Goal: Check status: Check status

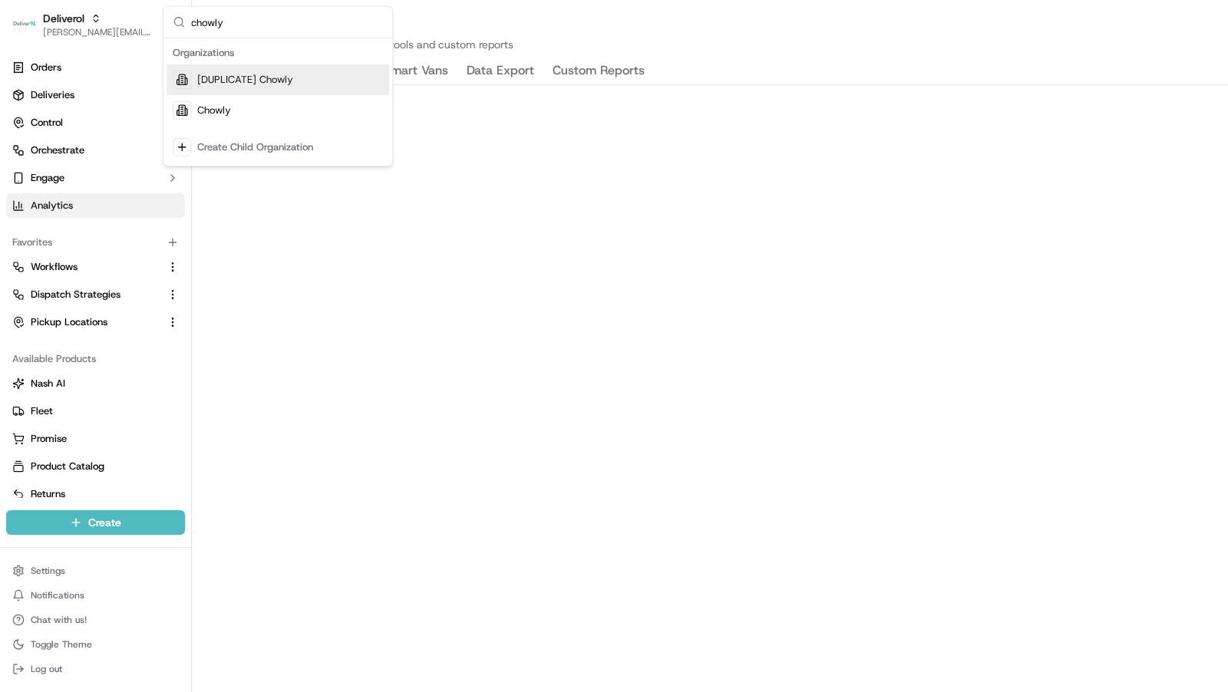
type input "chowly"
click at [274, 104] on div "Chowly" at bounding box center [278, 110] width 223 height 31
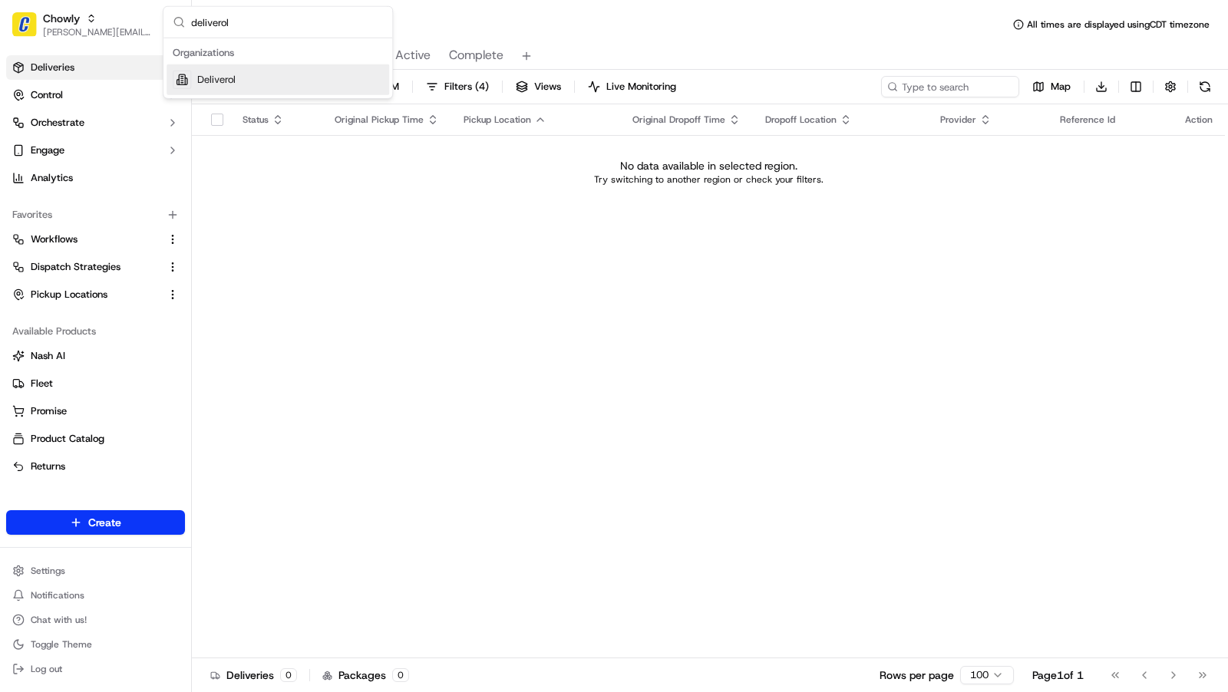
type input "deliverol"
click at [308, 87] on div "Deliverol" at bounding box center [278, 79] width 223 height 31
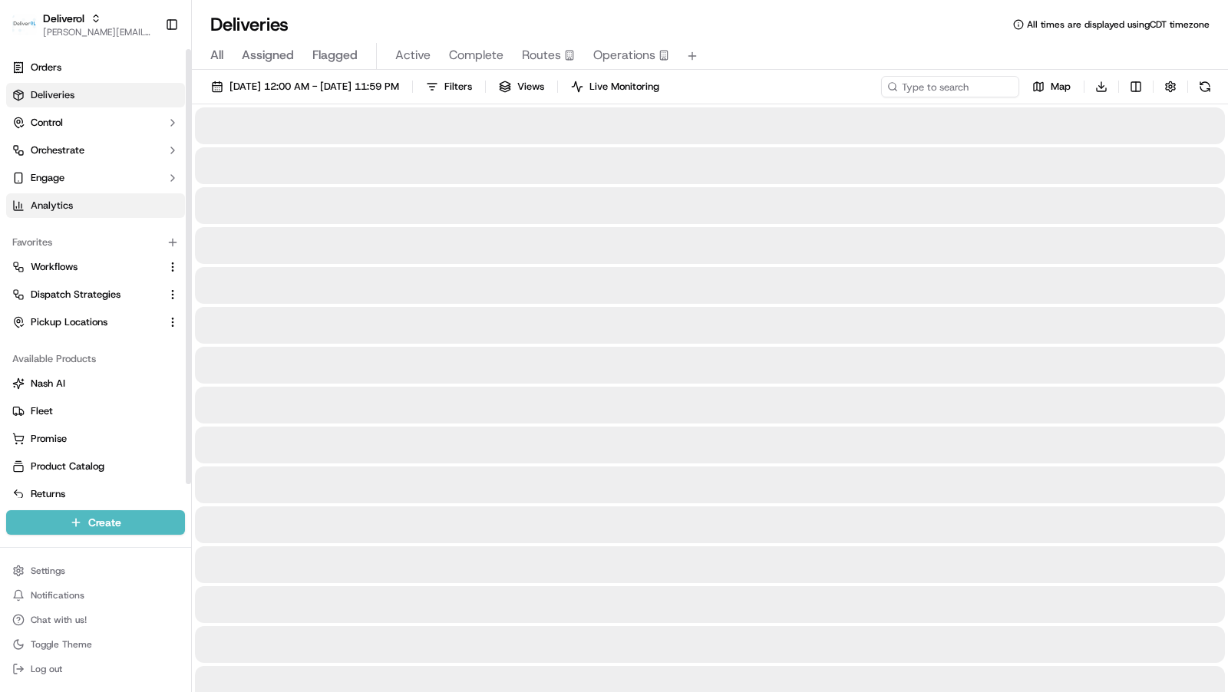
click at [121, 196] on link "Analytics" at bounding box center [95, 205] width 179 height 25
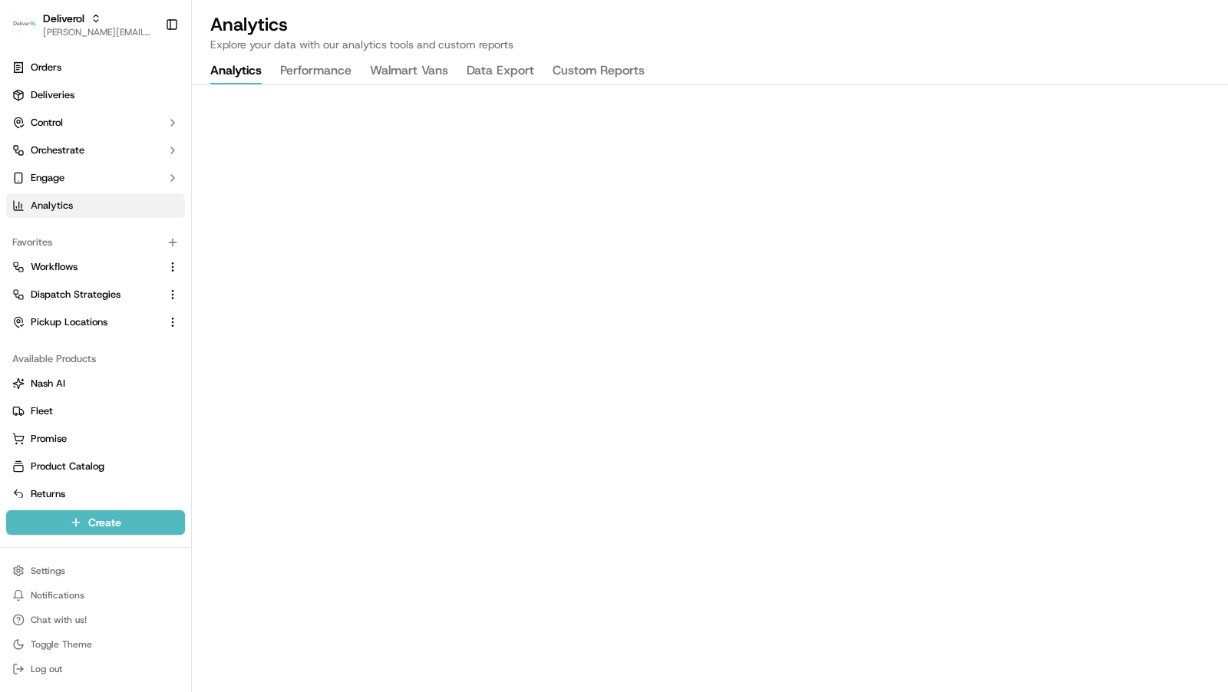
click at [412, 82] on button "Walmart Vans" at bounding box center [409, 71] width 78 height 26
click at [792, 41] on p "Explore your data with our analytics tools and custom reports" at bounding box center [709, 44] width 999 height 15
click at [866, 25] on h2 "Analytics" at bounding box center [709, 24] width 999 height 25
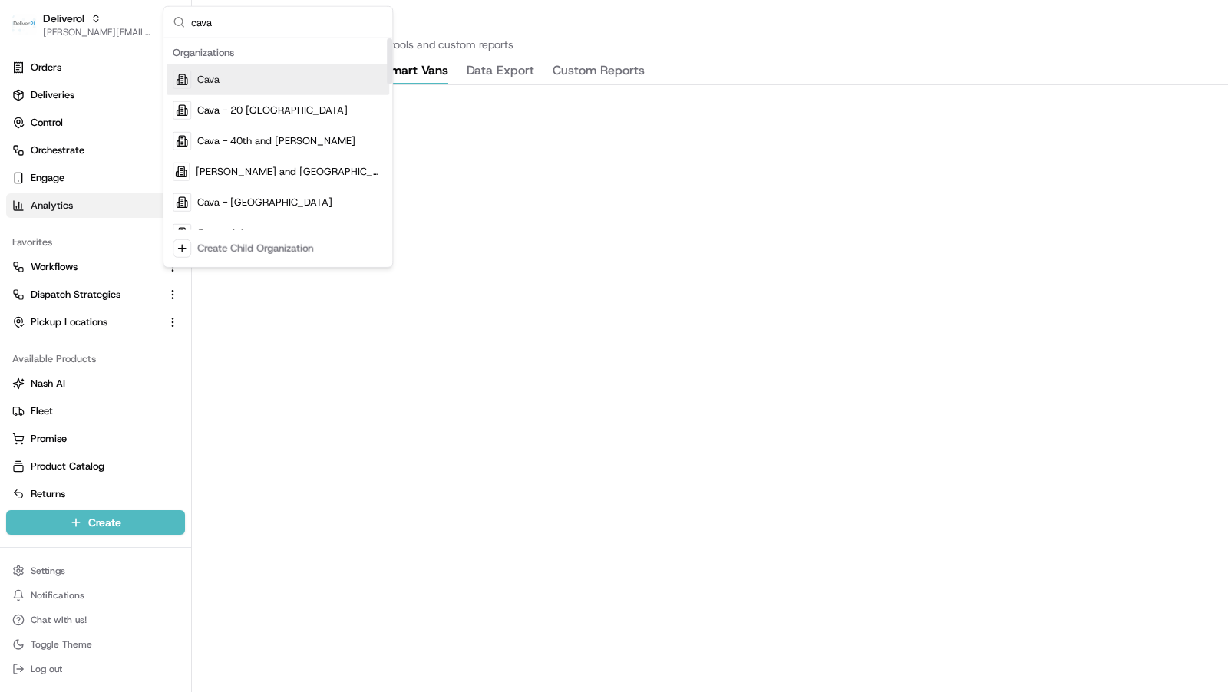
type input "cava"
click at [271, 76] on div "Cava" at bounding box center [278, 79] width 223 height 31
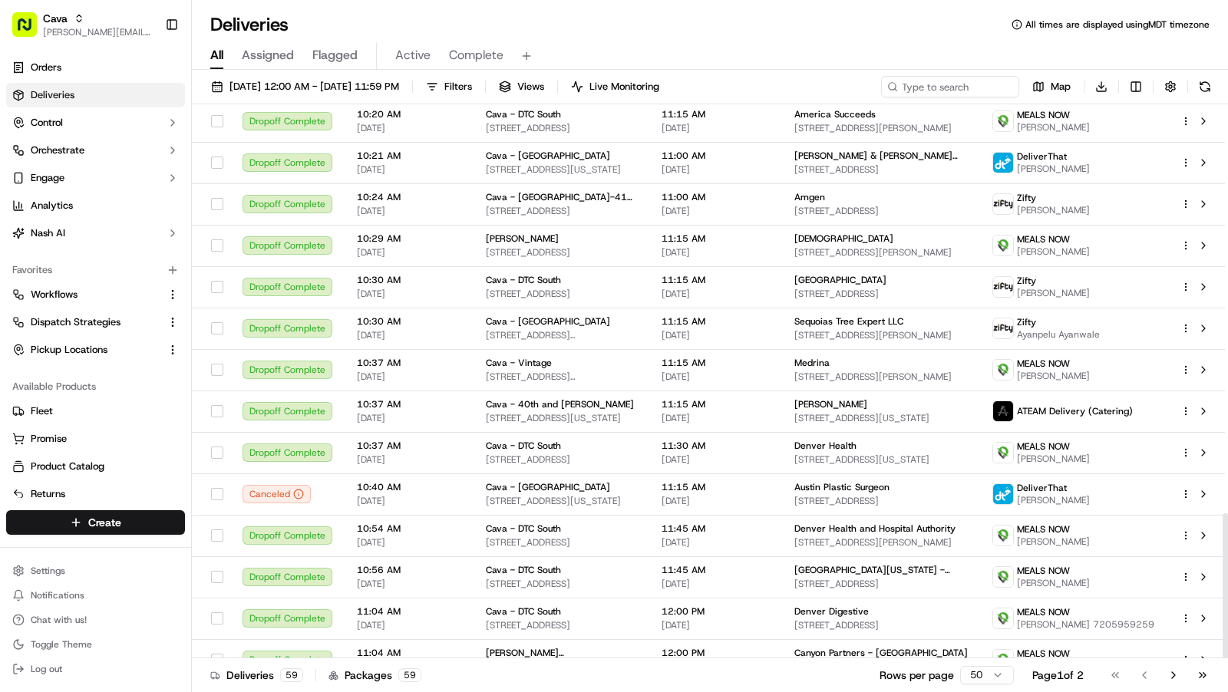
scroll to position [1564, 0]
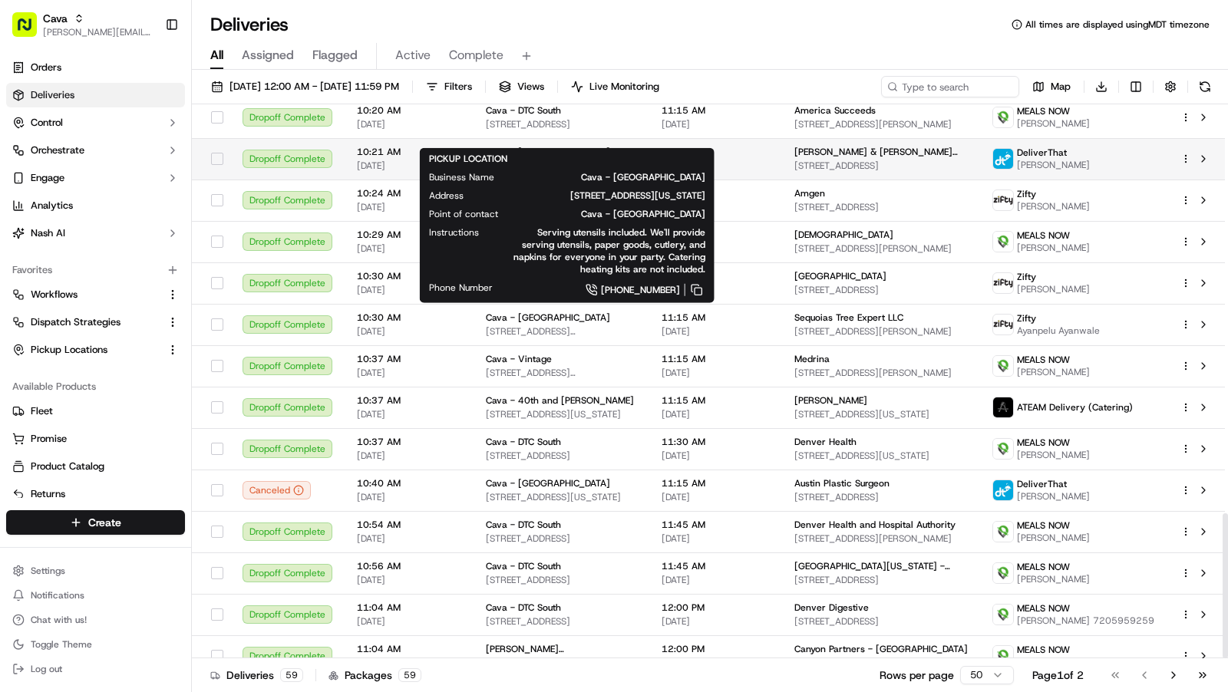
click at [546, 160] on span "701 S Capital of Texas Hwy g750, West Lake Hills, TX 78746, USA" at bounding box center [561, 166] width 151 height 12
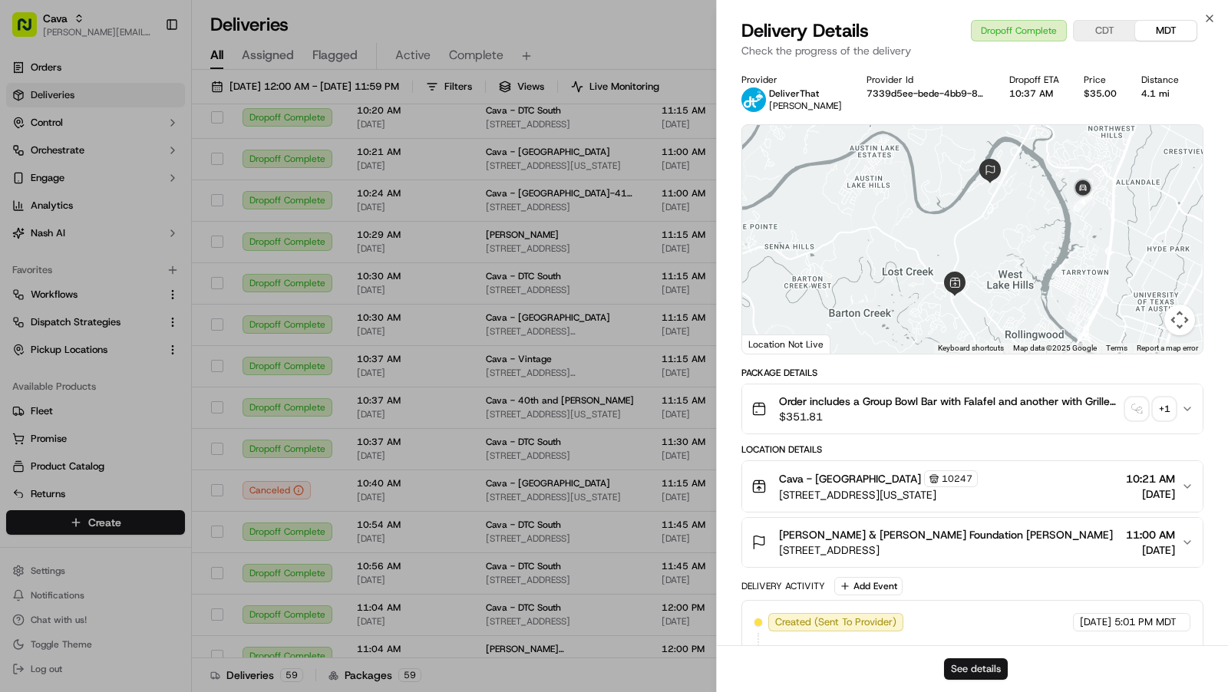
click at [992, 668] on button "See details" at bounding box center [976, 668] width 64 height 21
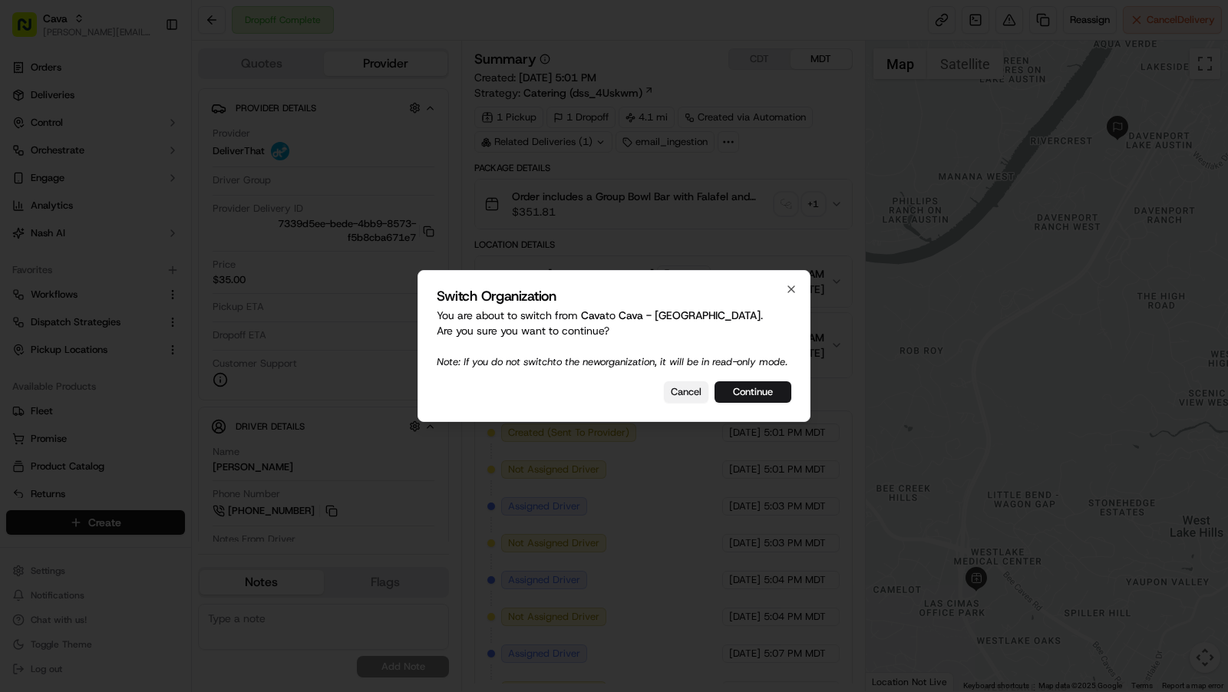
click at [685, 401] on button "Cancel" at bounding box center [686, 391] width 45 height 21
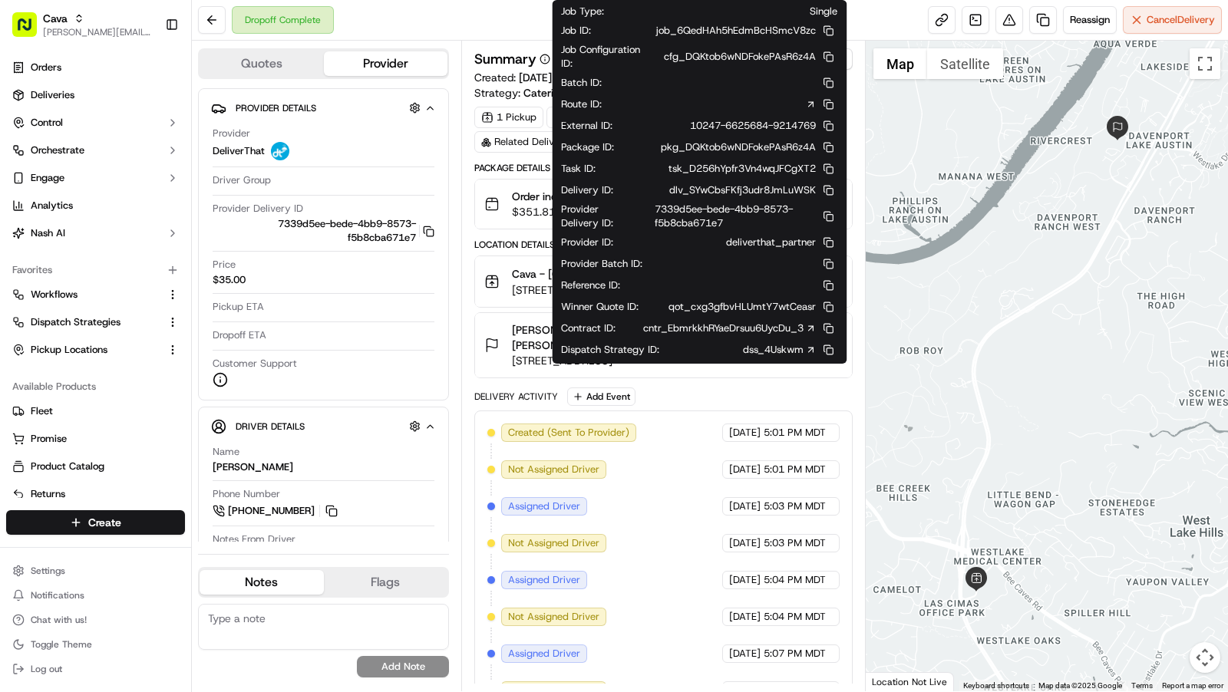
click at [808, 323] on icon at bounding box center [810, 328] width 11 height 11
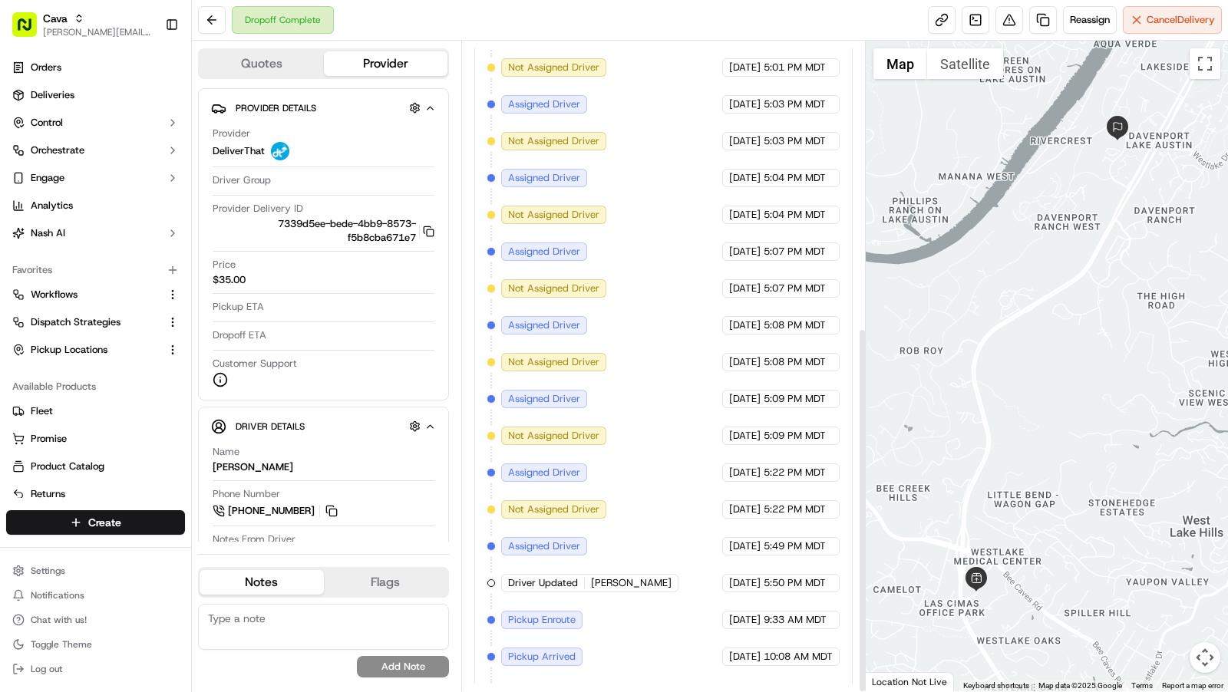
scroll to position [509, 0]
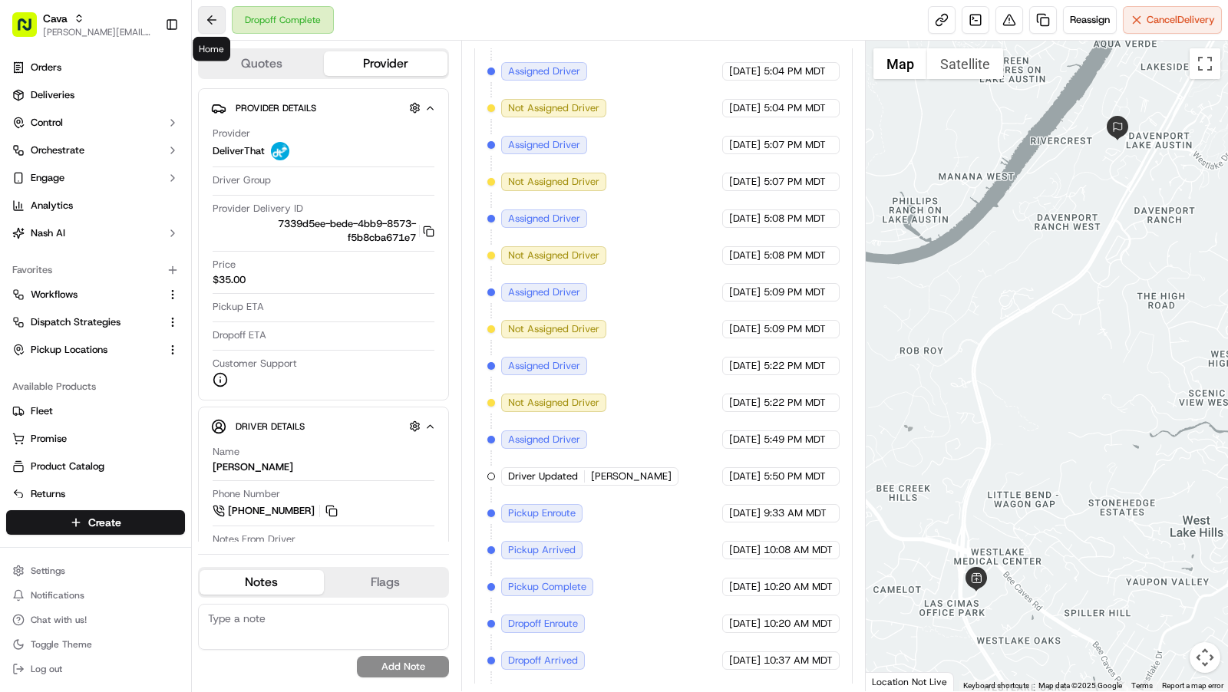
click at [220, 23] on button at bounding box center [212, 20] width 28 height 28
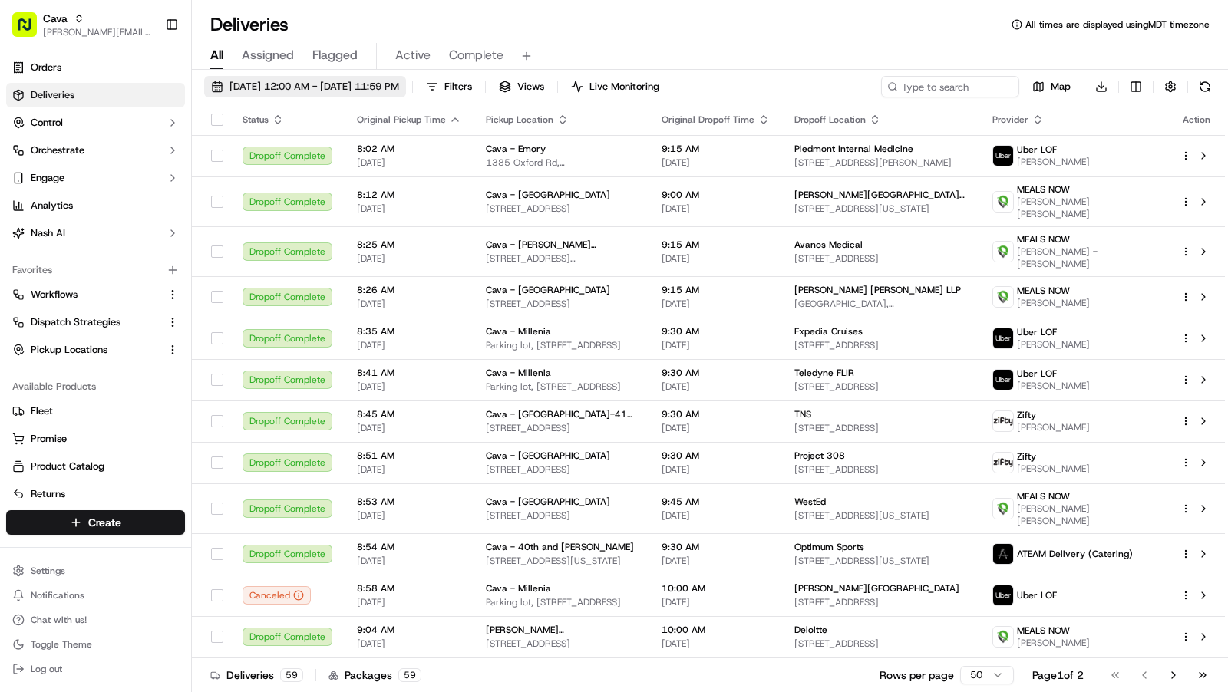
click at [325, 88] on span "[DATE] 12:00 AM - [DATE] 11:59 PM" at bounding box center [314, 87] width 170 height 14
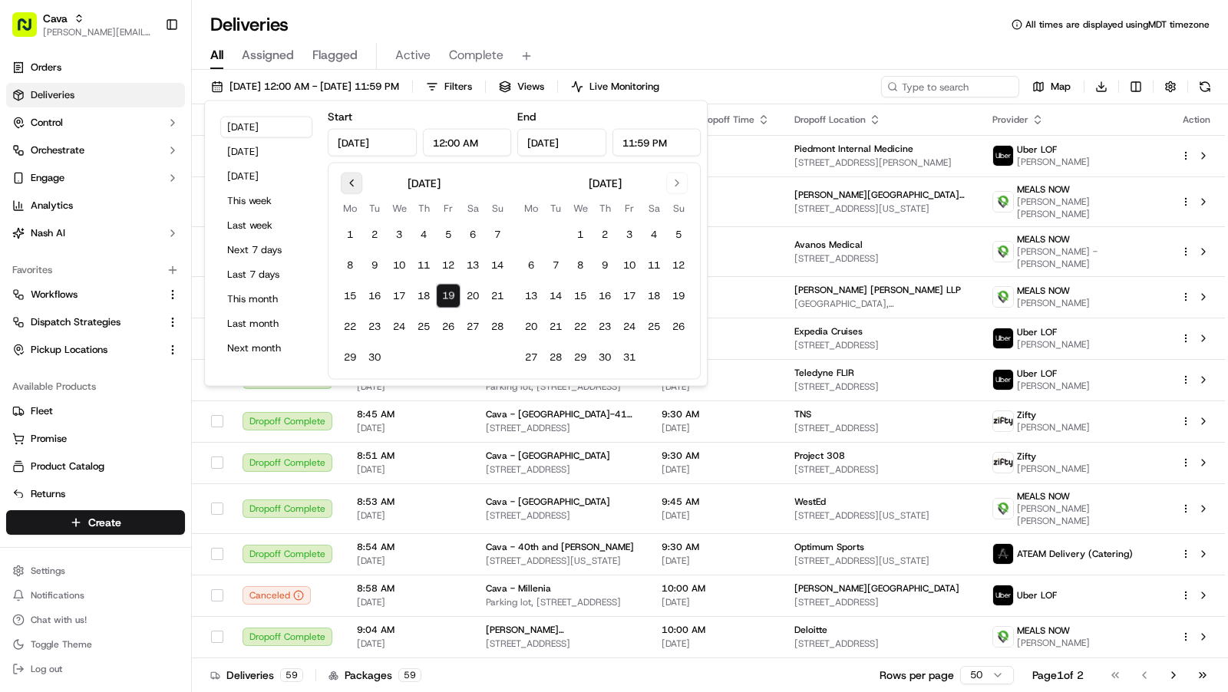
click at [355, 182] on button "Go to previous month" at bounding box center [351, 183] width 21 height 21
click at [452, 300] on button "15" at bounding box center [448, 296] width 25 height 25
type input "[DATE]"
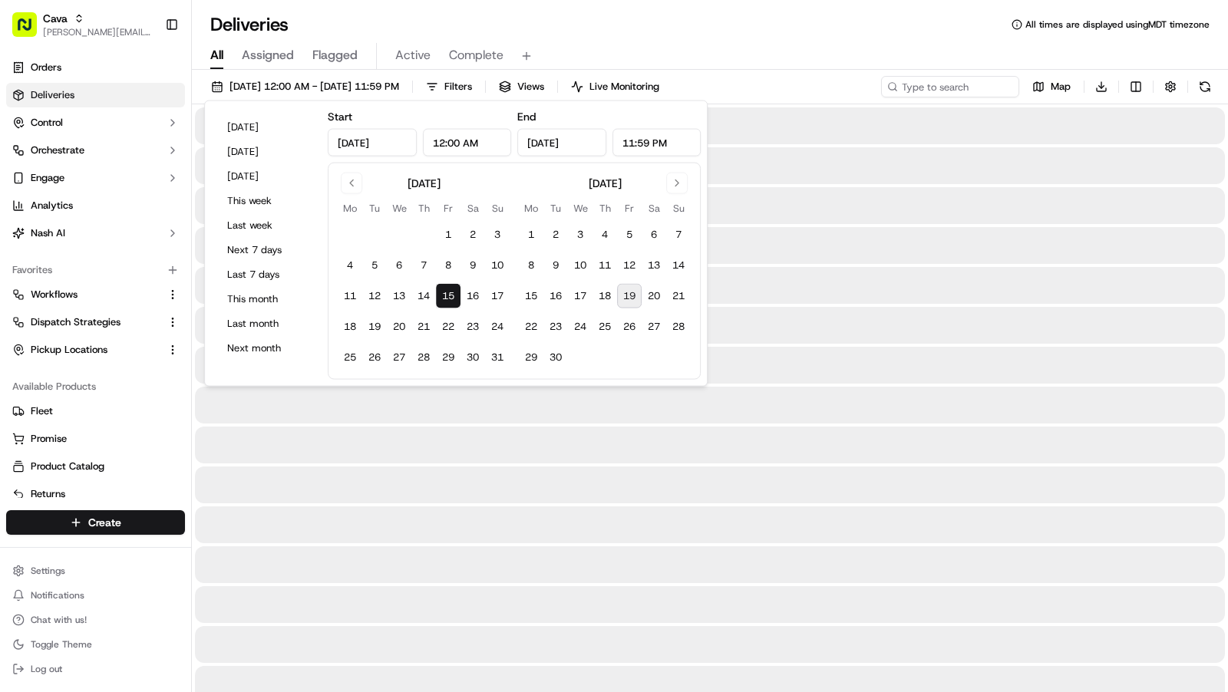
click at [452, 300] on button "15" at bounding box center [448, 296] width 25 height 25
click at [840, 16] on div "Deliveries All times are displayed using MDT timezone" at bounding box center [710, 24] width 1036 height 25
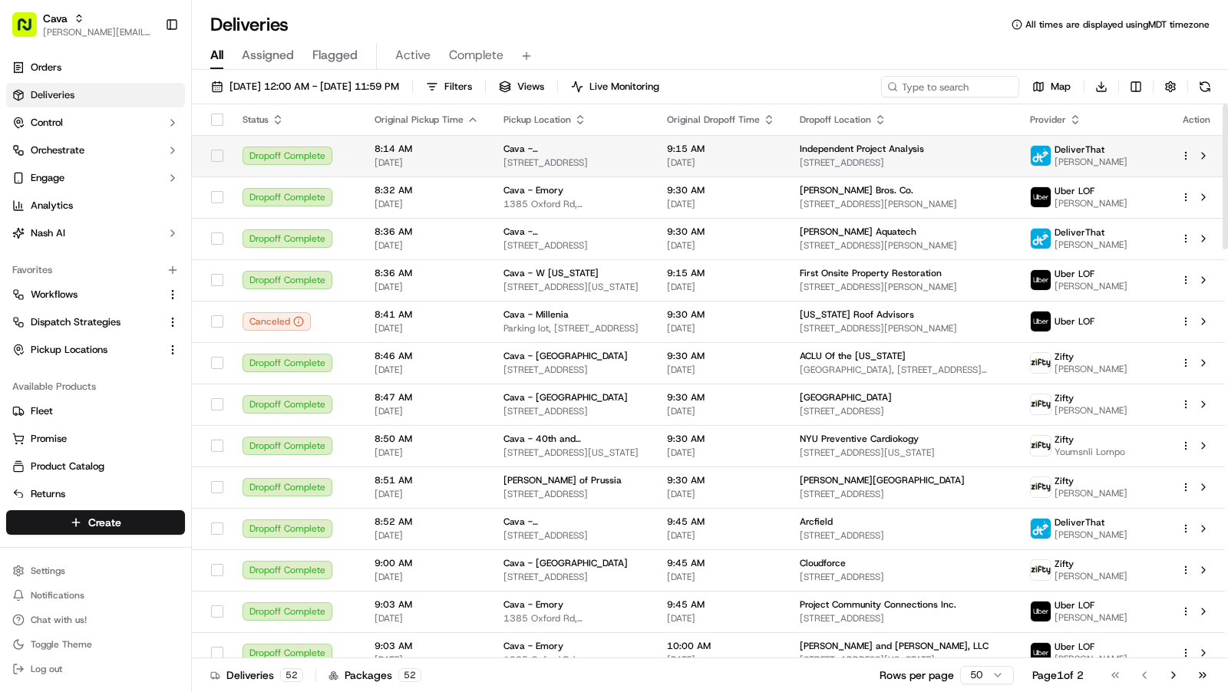
click at [920, 159] on span "[STREET_ADDRESS]" at bounding box center [903, 163] width 206 height 12
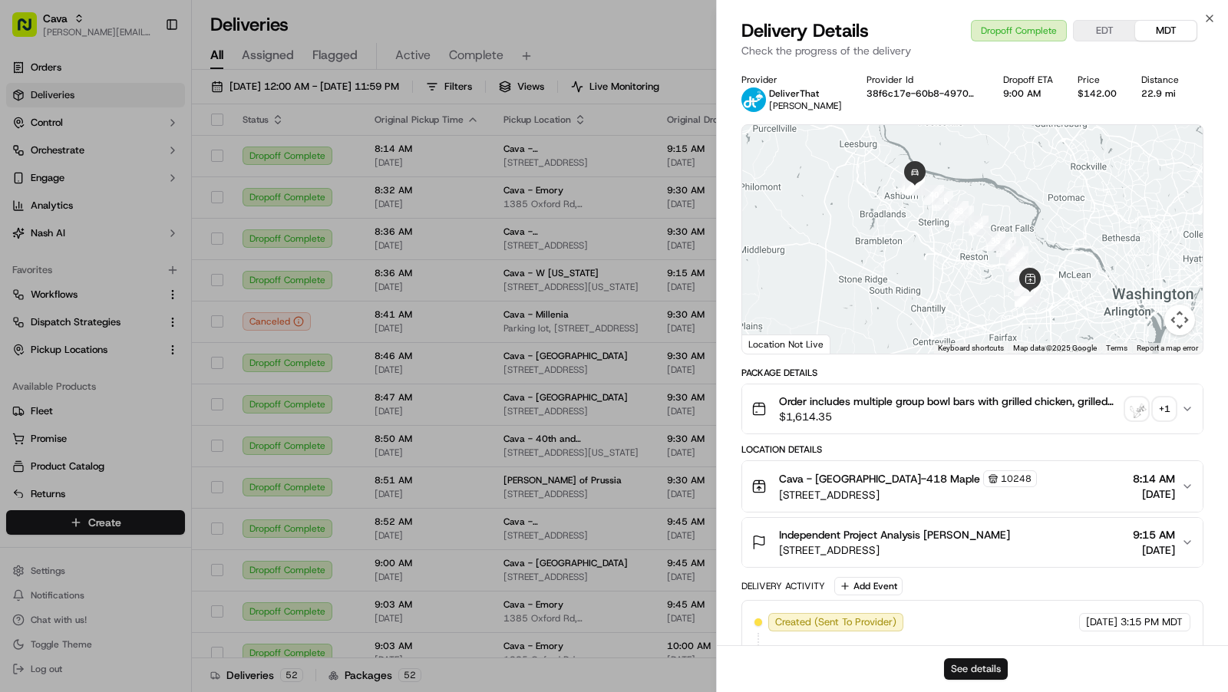
click at [982, 672] on button "See details" at bounding box center [976, 668] width 64 height 21
click at [1209, 18] on icon "button" at bounding box center [1209, 18] width 6 height 6
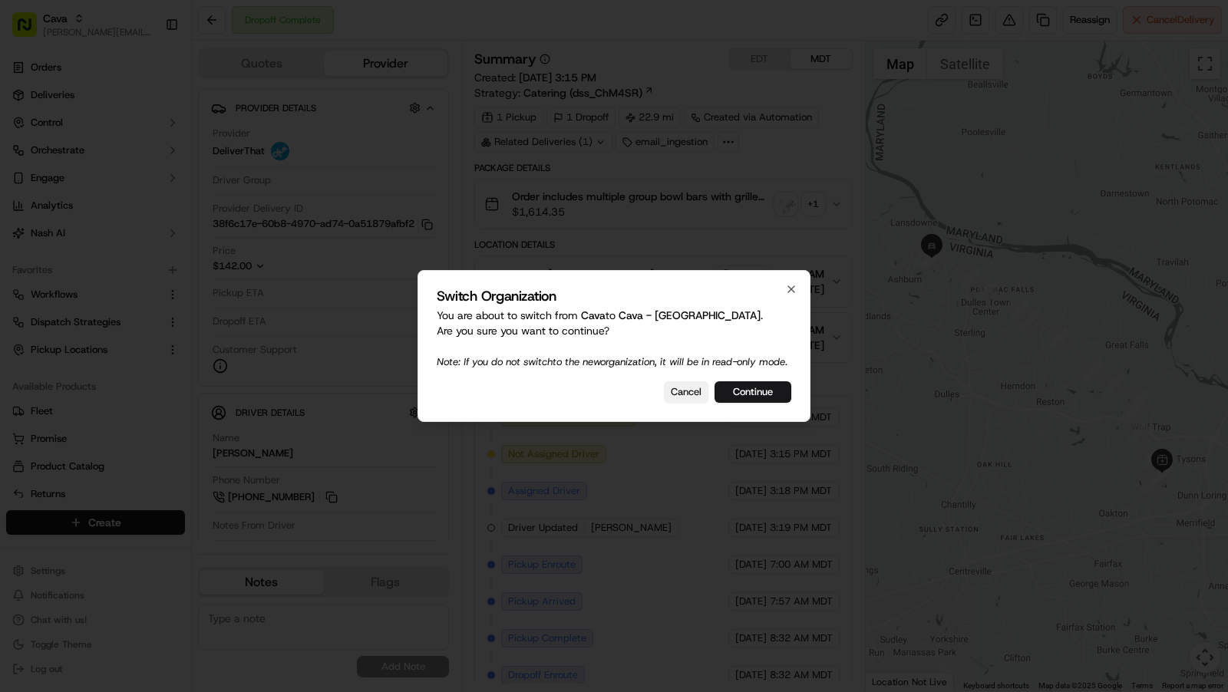
click at [696, 401] on button "Cancel" at bounding box center [686, 391] width 45 height 21
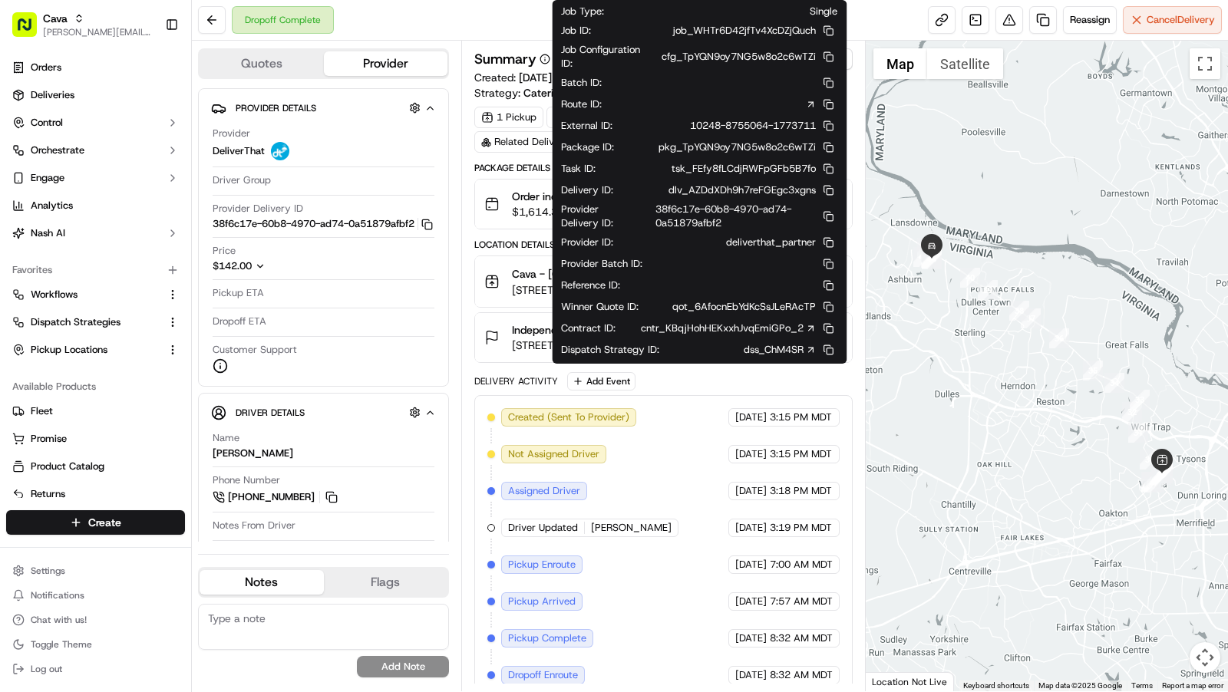
click at [811, 323] on icon at bounding box center [810, 328] width 11 height 11
